Goal: Complete application form

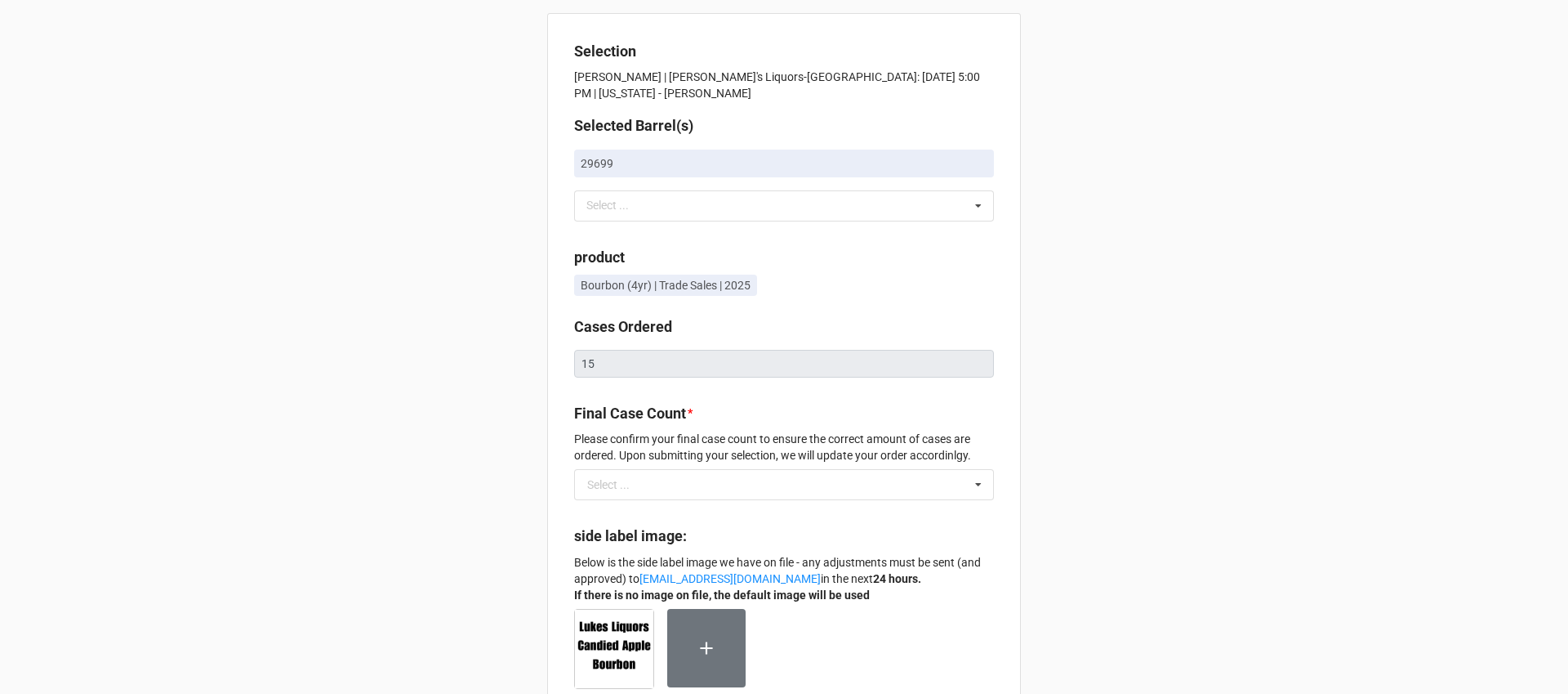
click at [1114, 230] on div "Selection [PERSON_NAME] | [PERSON_NAME]'s Liquors-[GEOGRAPHIC_DATA]: [DATE] 5:0…" at bounding box center [784, 679] width 1568 height 1359
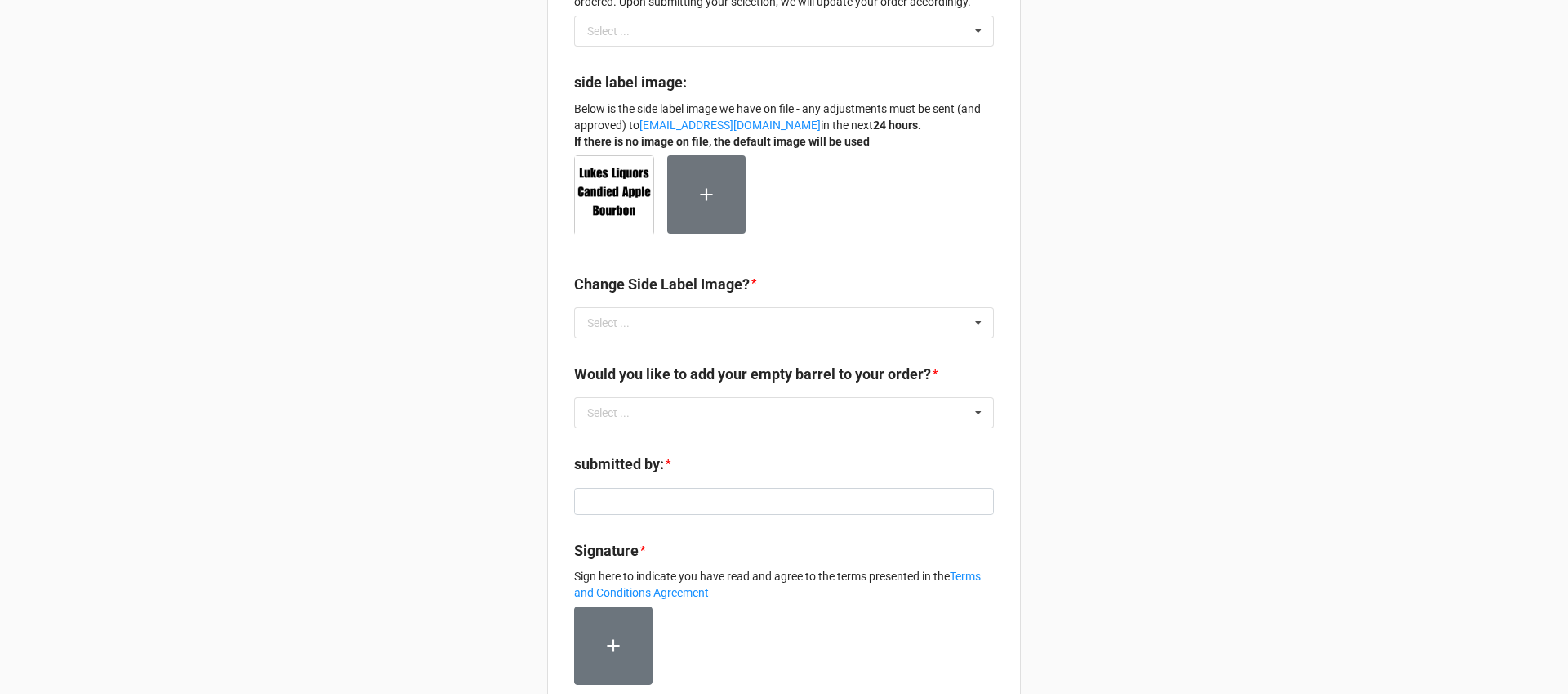
scroll to position [454, 0]
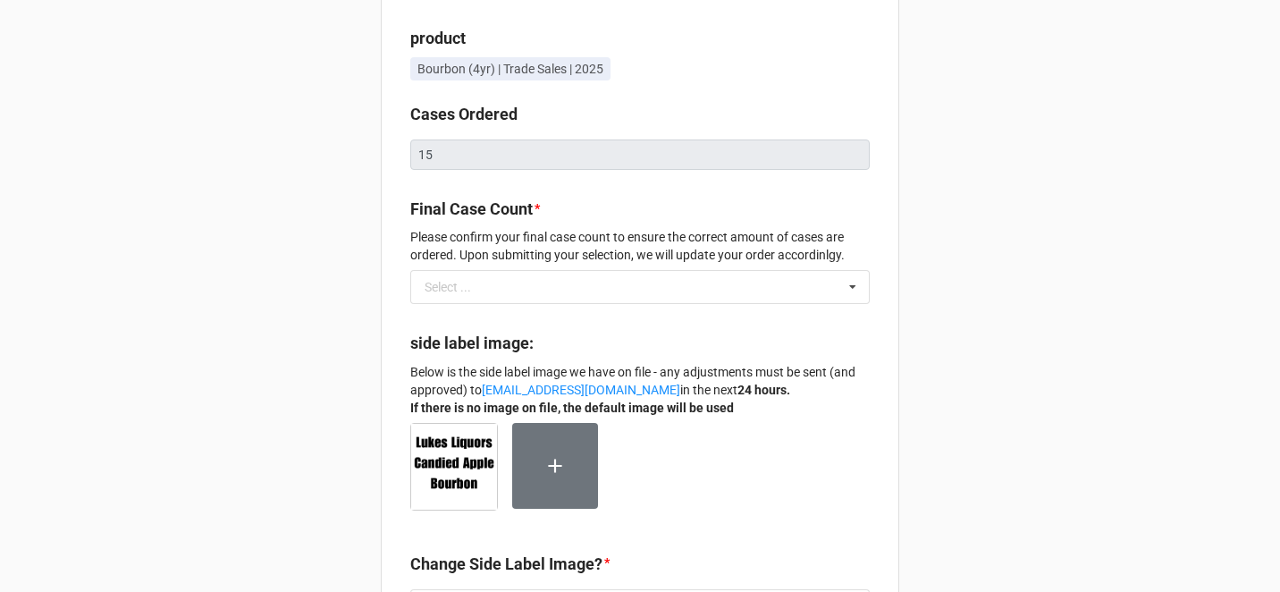
scroll to position [240, 0]
